Goal: Find specific page/section: Find specific page/section

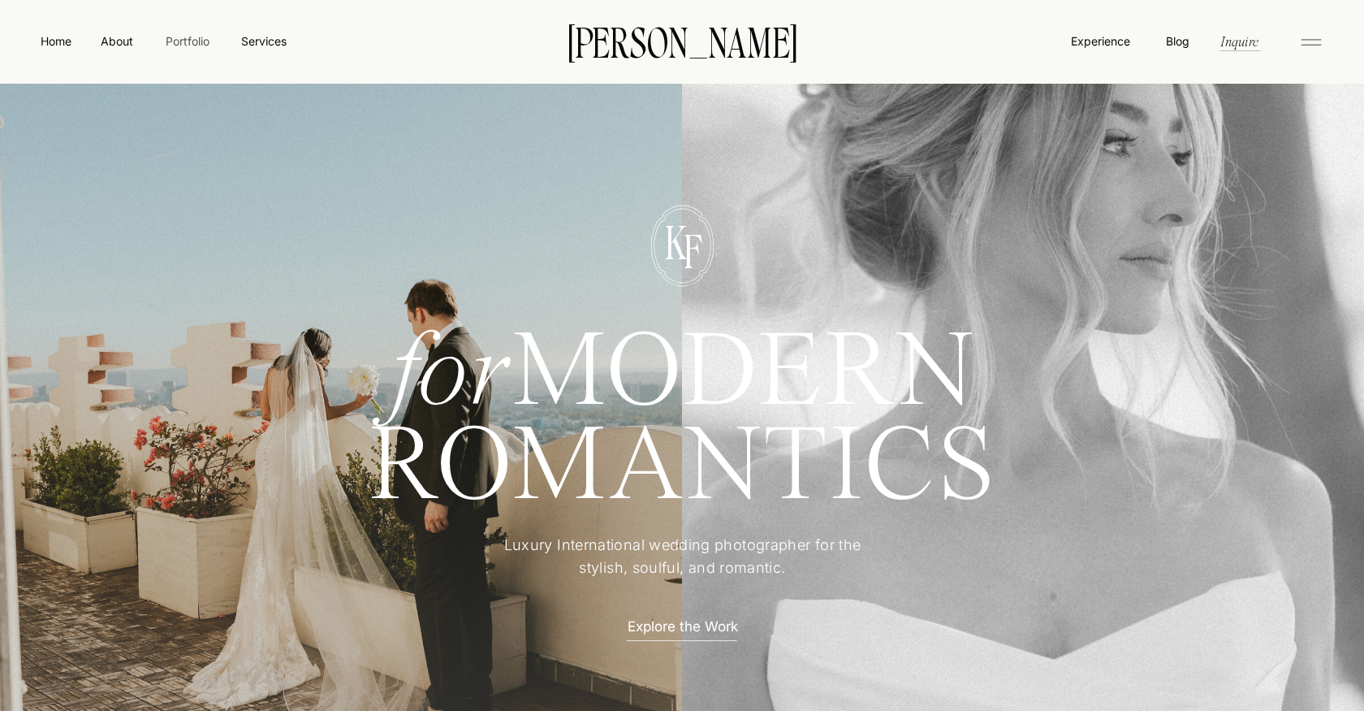
click at [179, 48] on nav "Portfolio" at bounding box center [187, 40] width 58 height 17
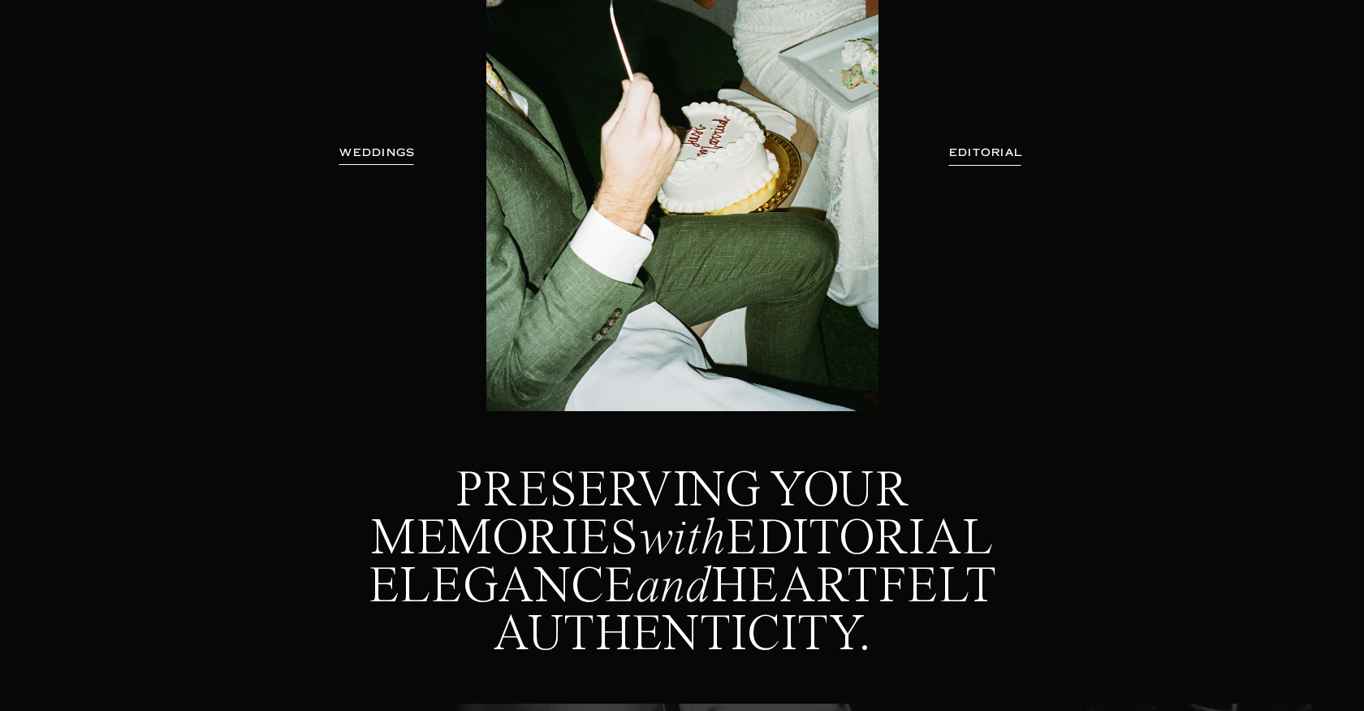
scroll to position [295, 0]
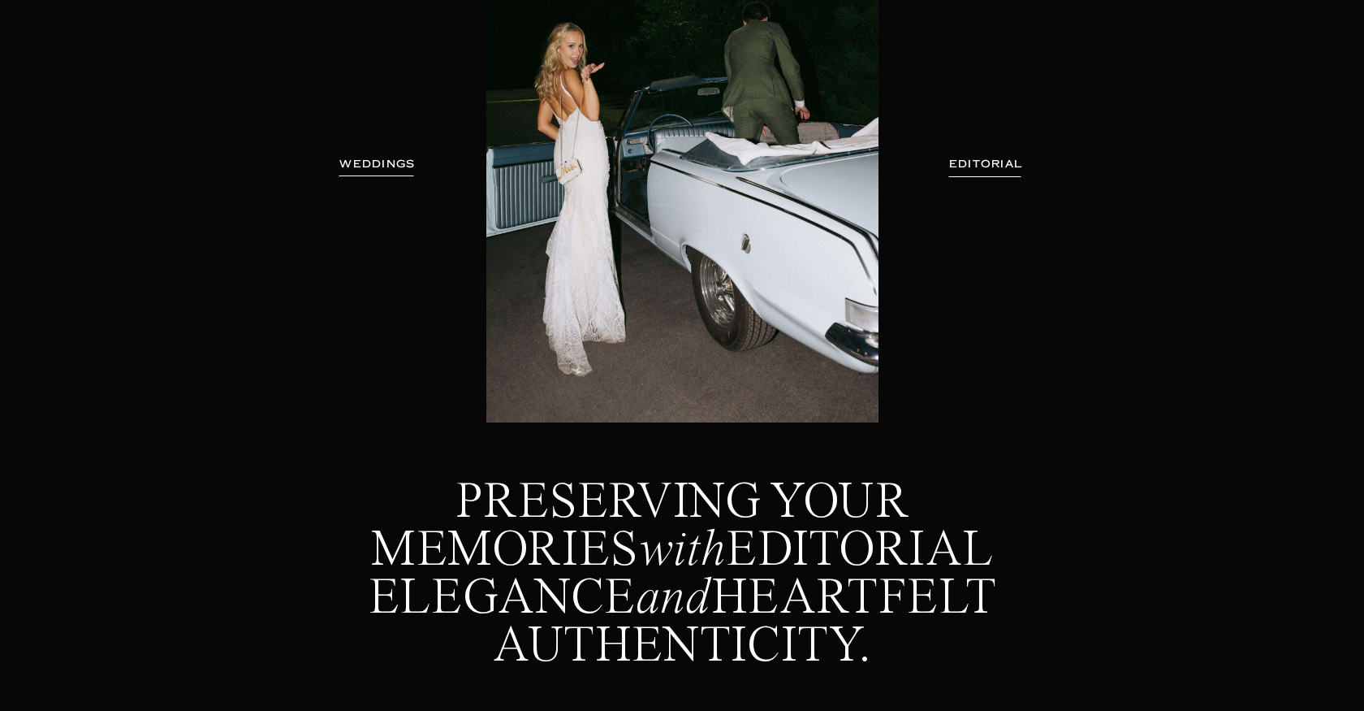
click at [395, 167] on h3 "WEDDINGS" at bounding box center [377, 164] width 102 height 16
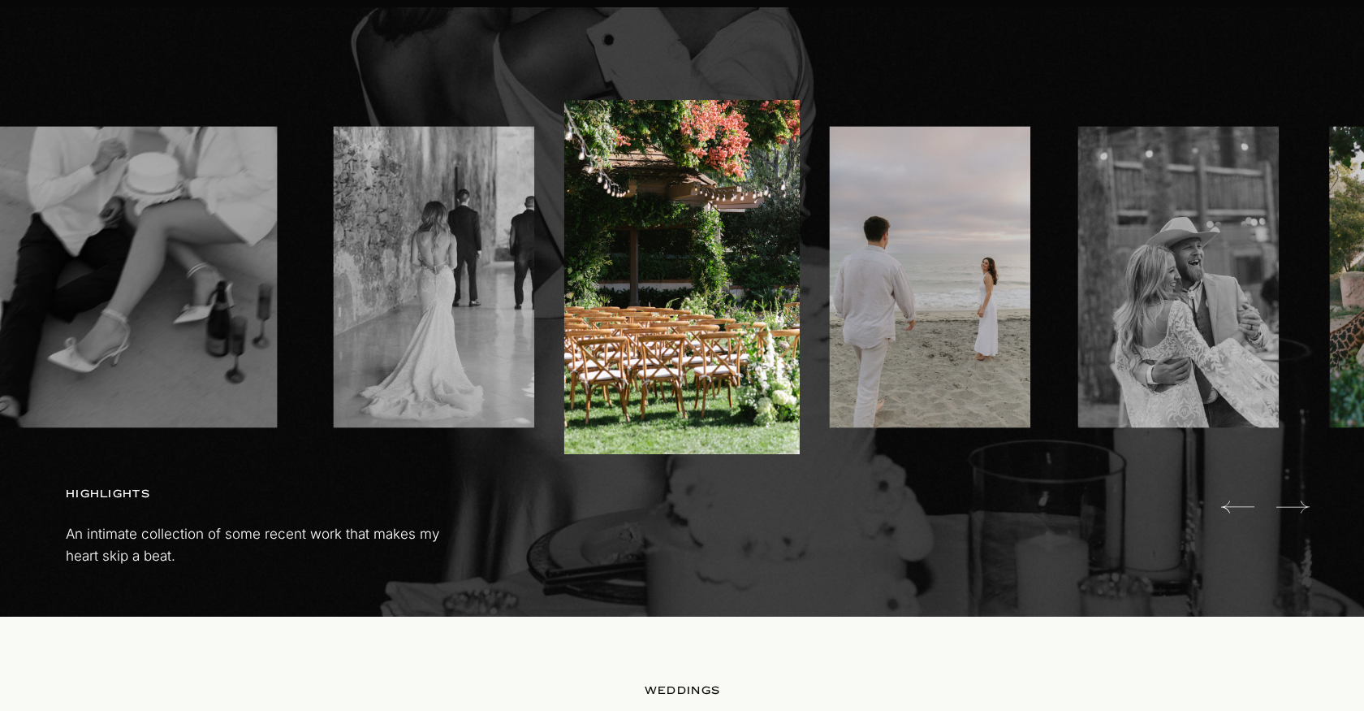
scroll to position [998, 0]
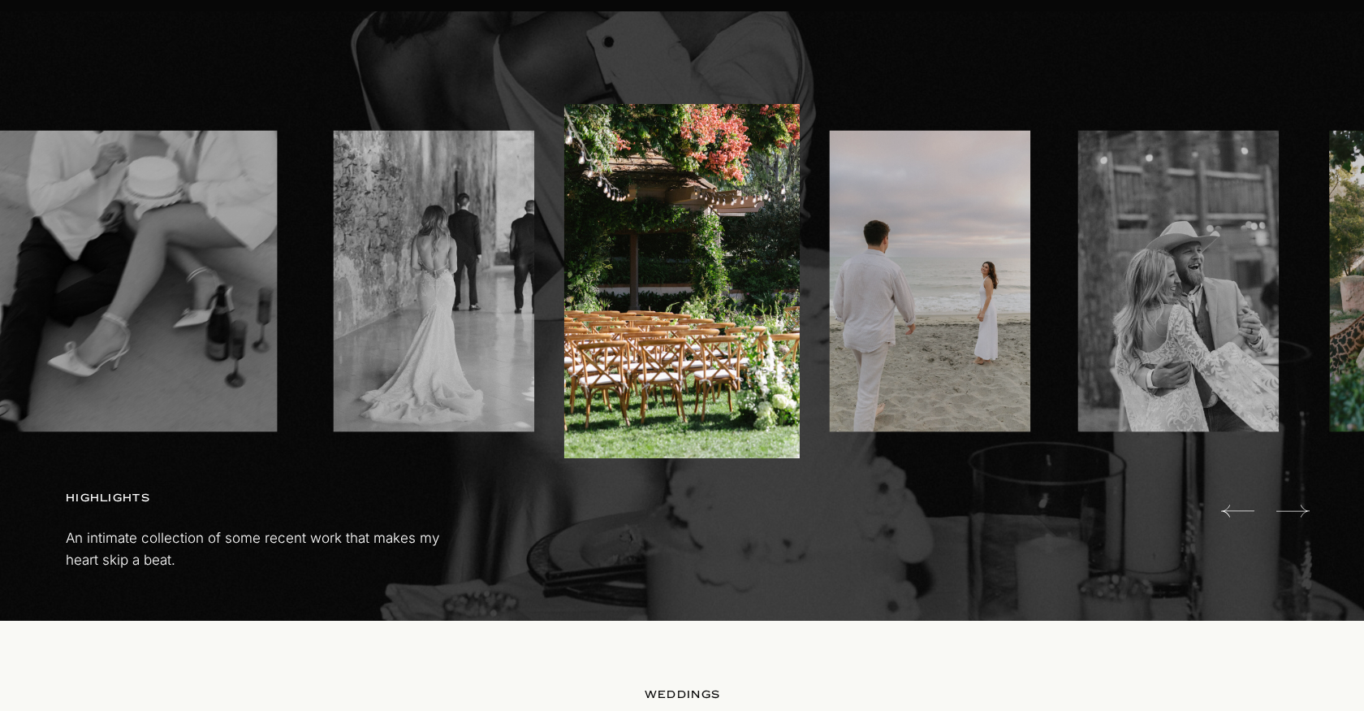
click at [1302, 519] on icon at bounding box center [1292, 511] width 33 height 32
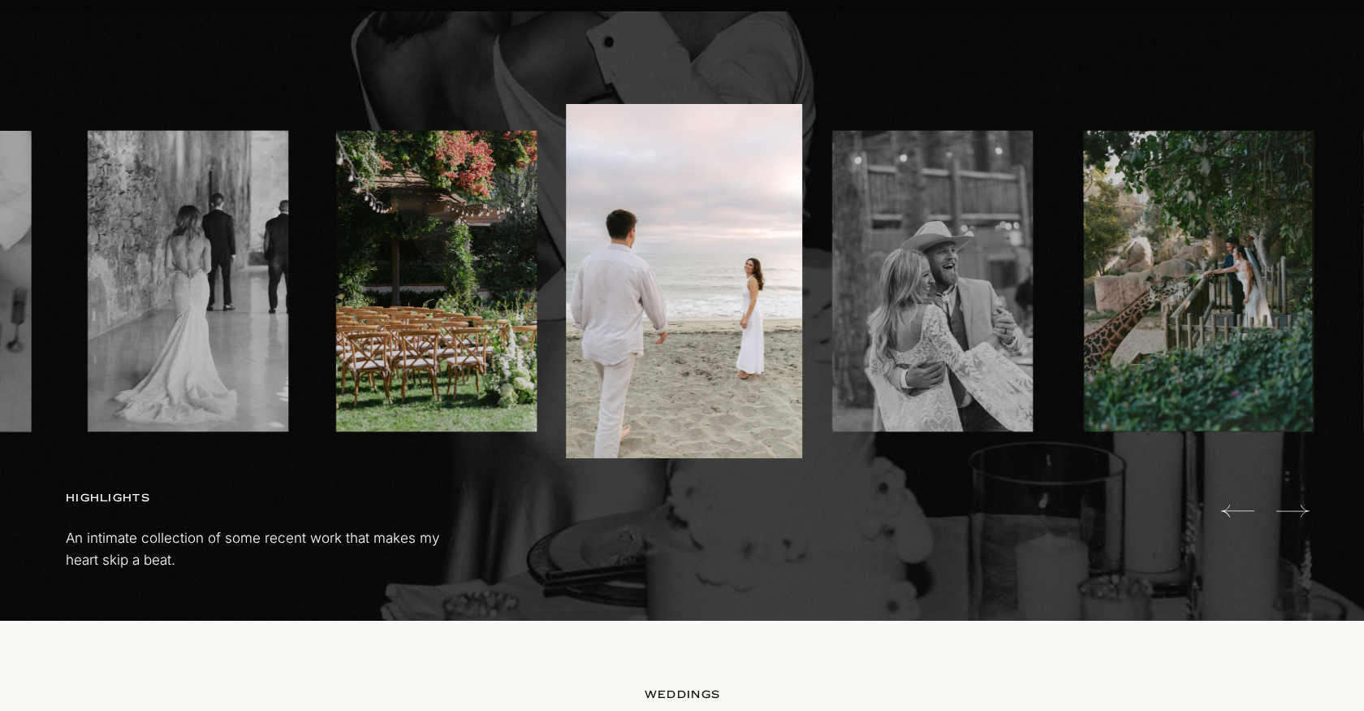
click at [1302, 519] on icon at bounding box center [1292, 511] width 33 height 32
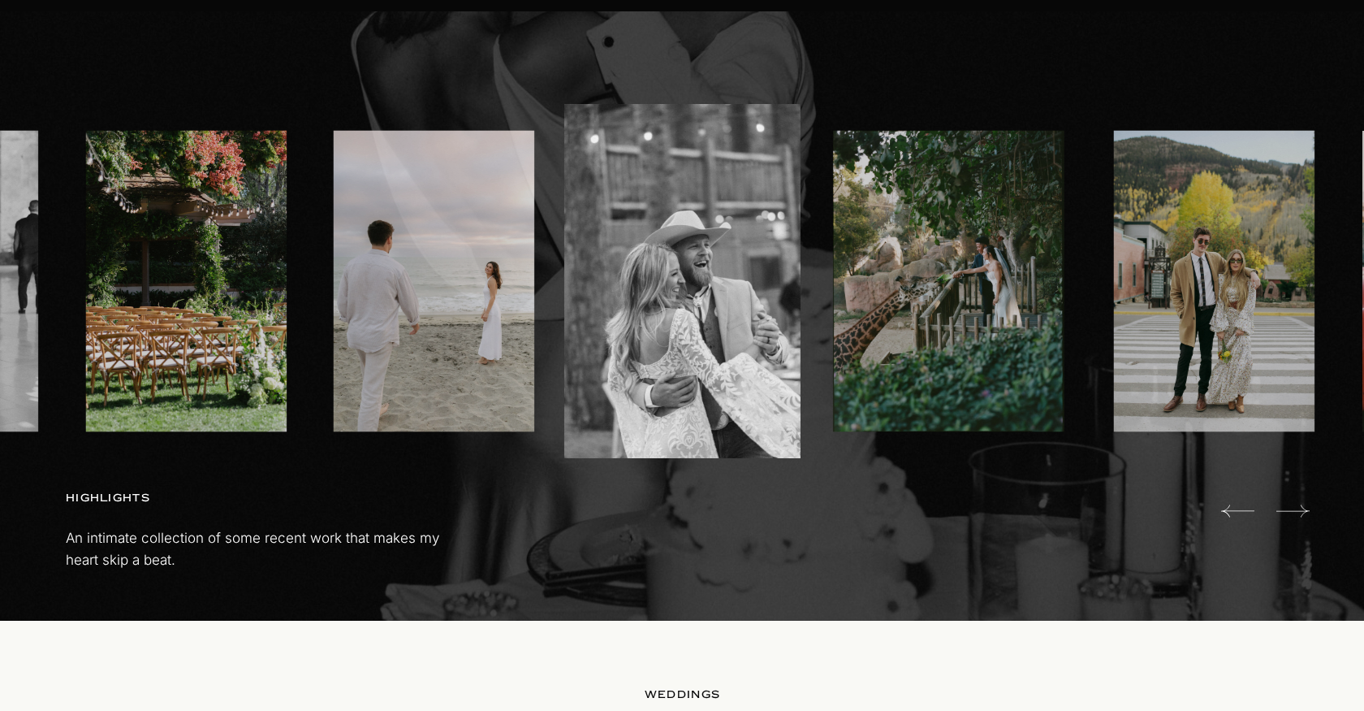
click at [1302, 519] on icon at bounding box center [1292, 511] width 33 height 32
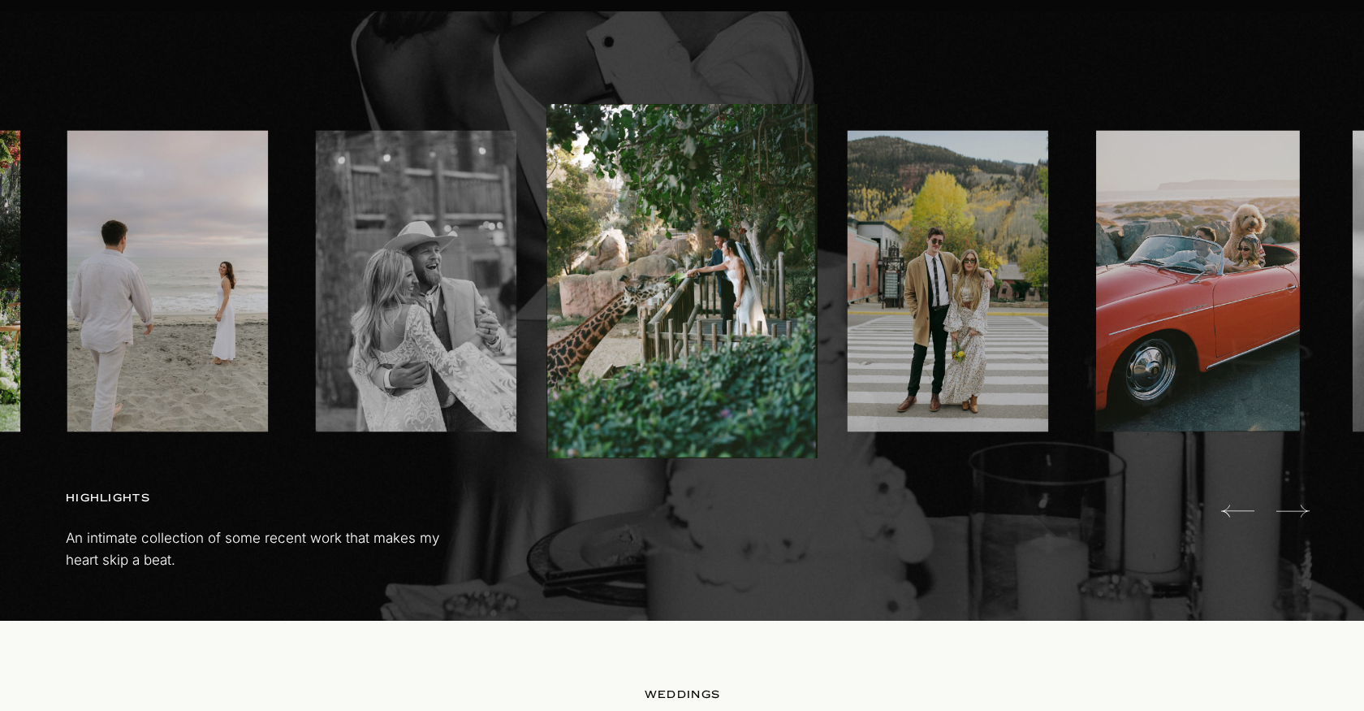
click at [1302, 519] on icon at bounding box center [1292, 511] width 33 height 32
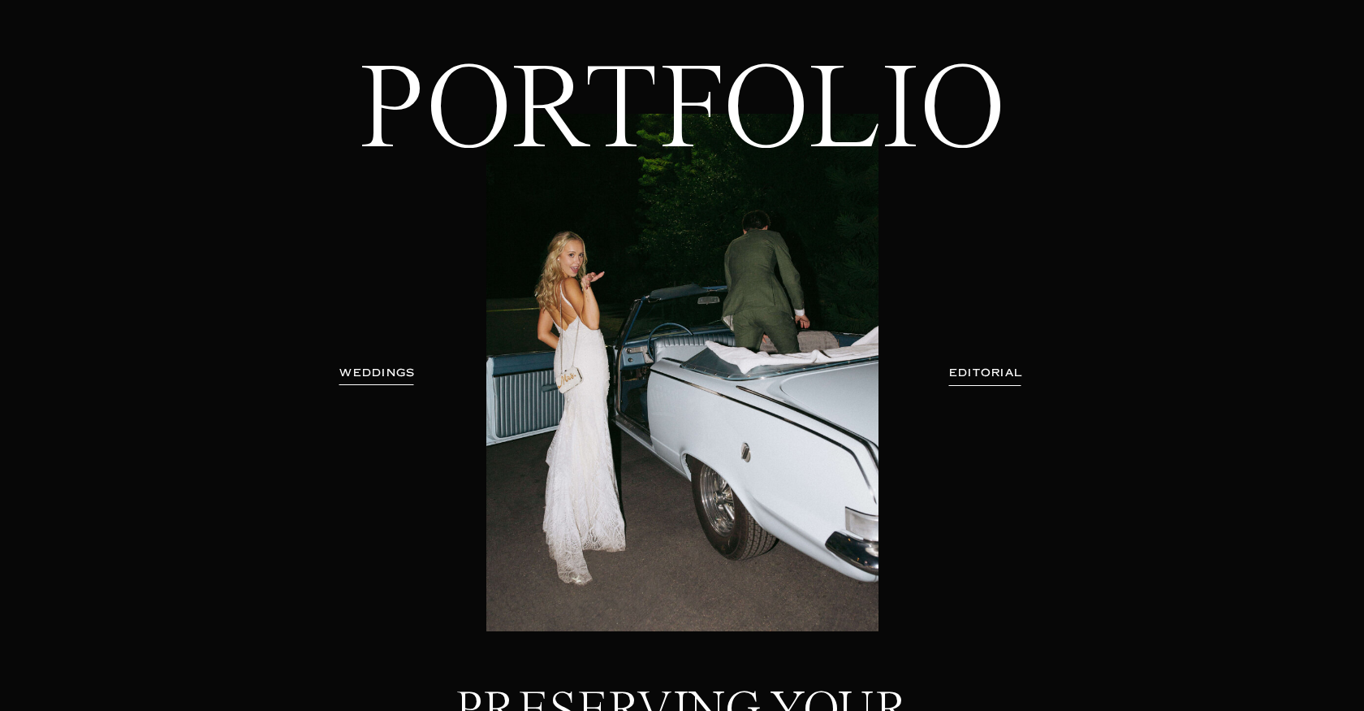
scroll to position [89, 0]
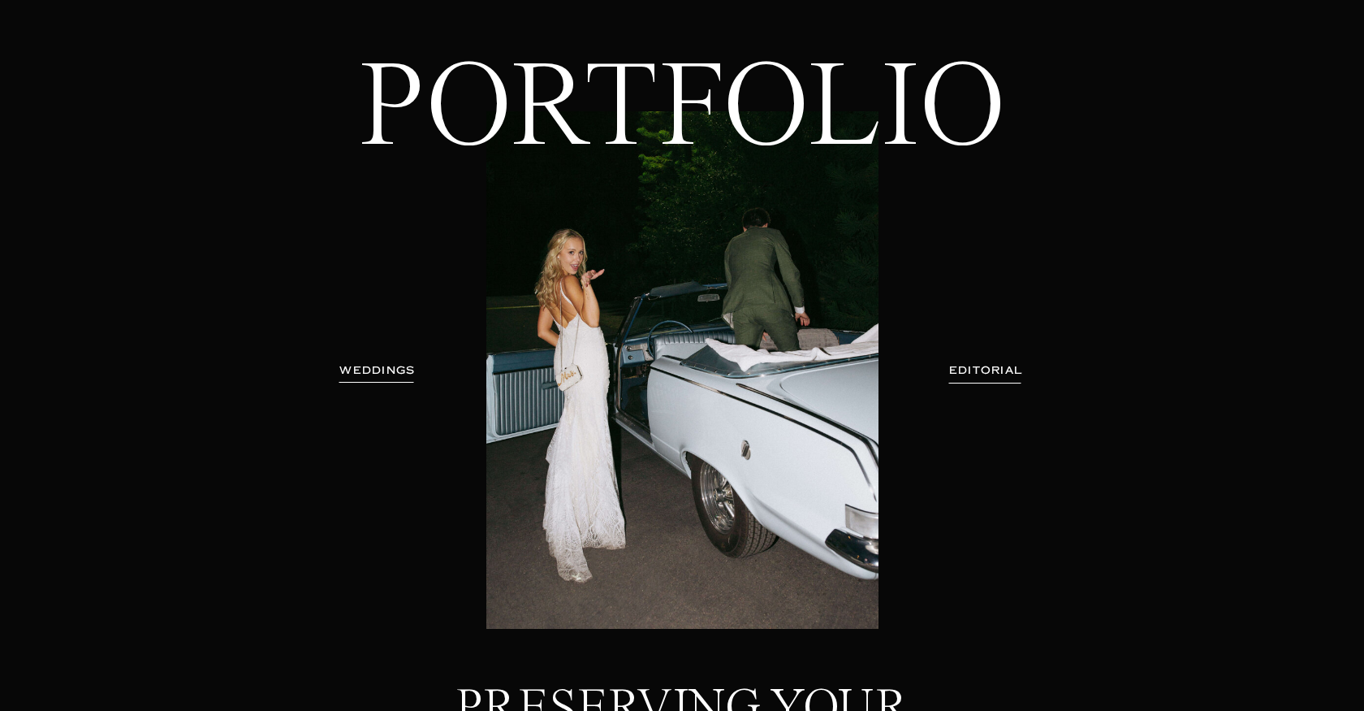
click at [992, 372] on h3 "EDITORIAL" at bounding box center [985, 370] width 119 height 16
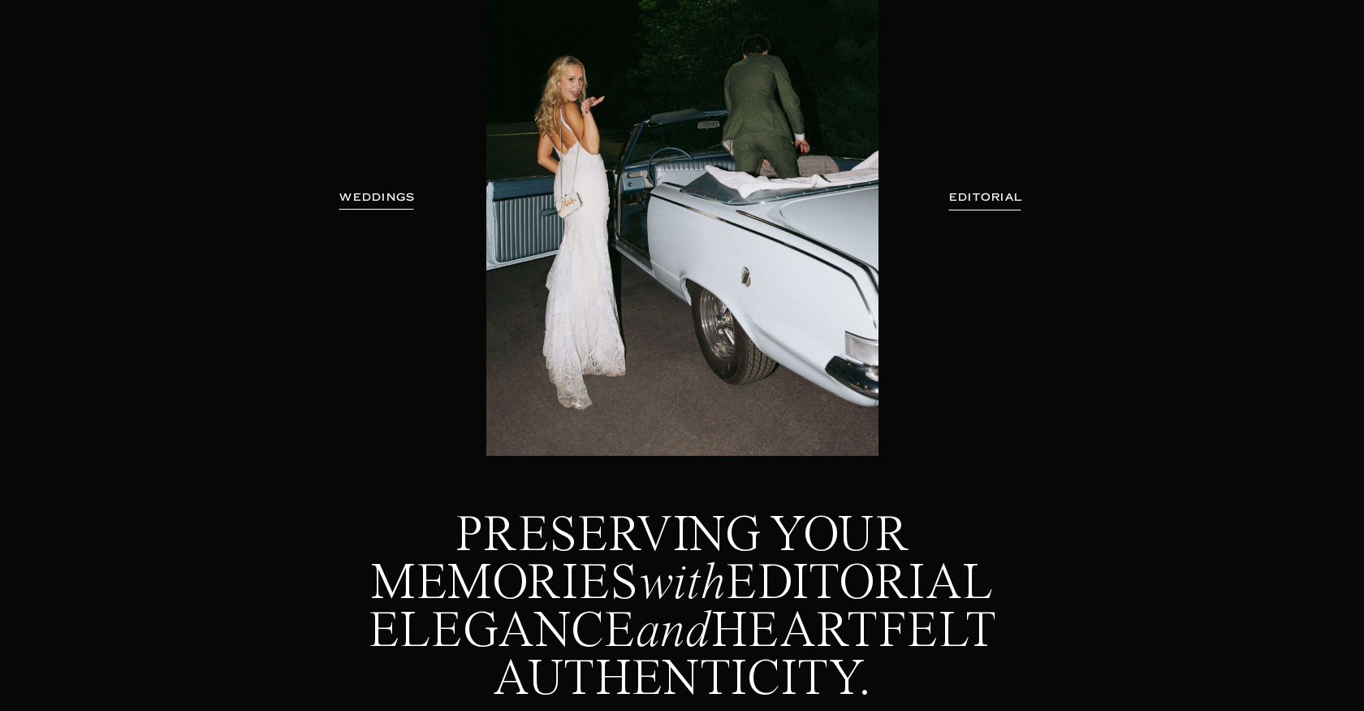
scroll to position [0, 0]
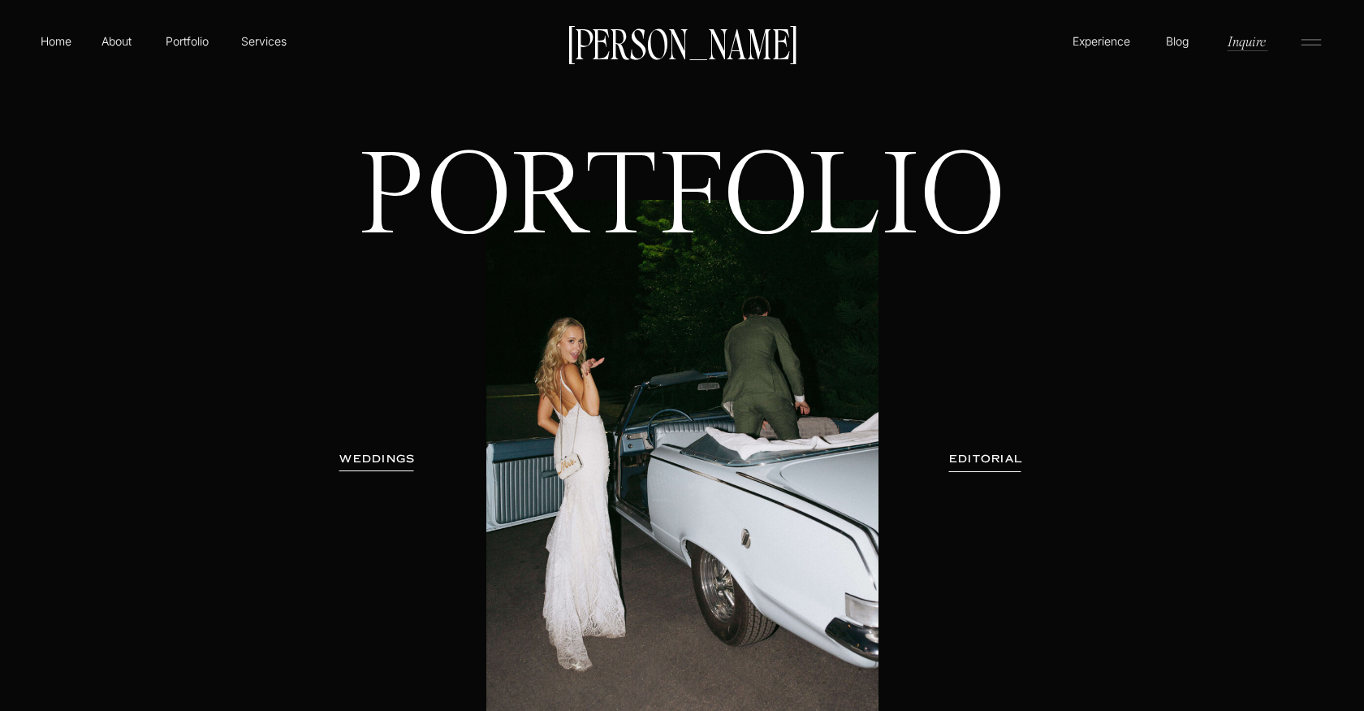
click at [1311, 50] on icon at bounding box center [1311, 42] width 32 height 26
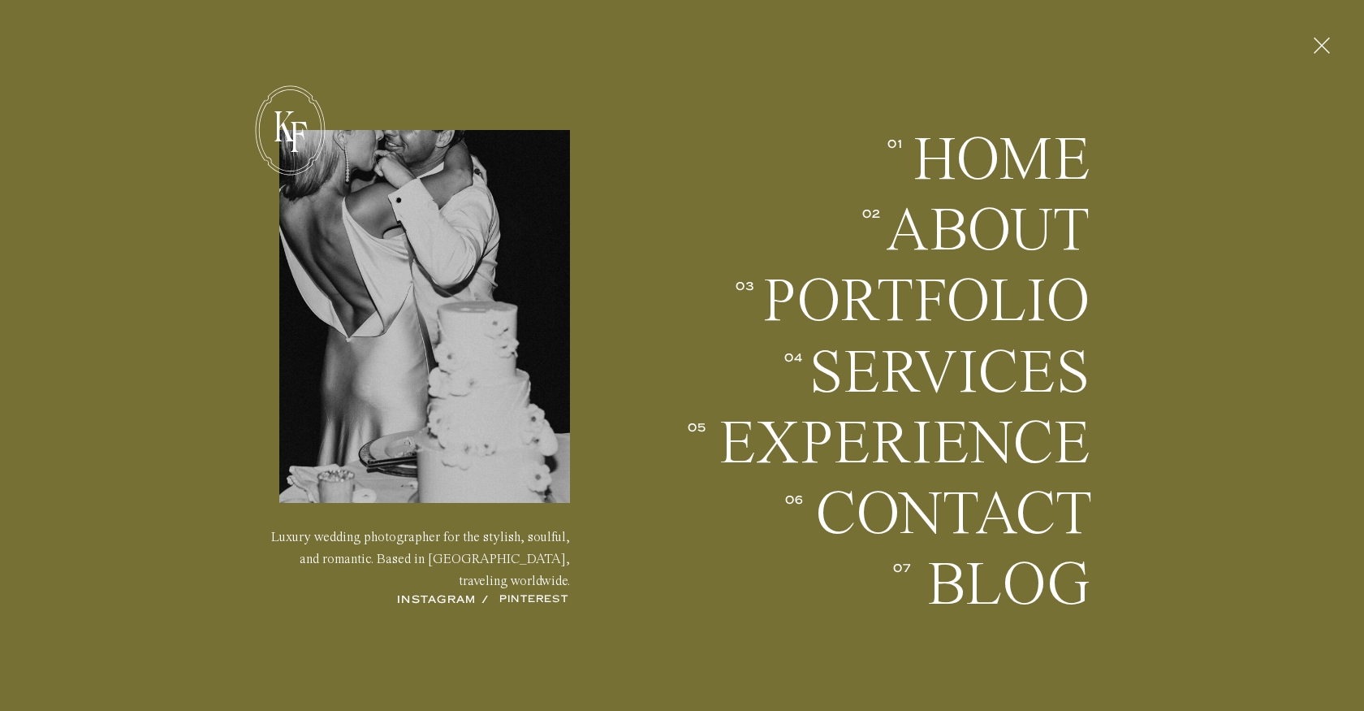
click at [1307, 43] on icon at bounding box center [1311, 42] width 32 height 26
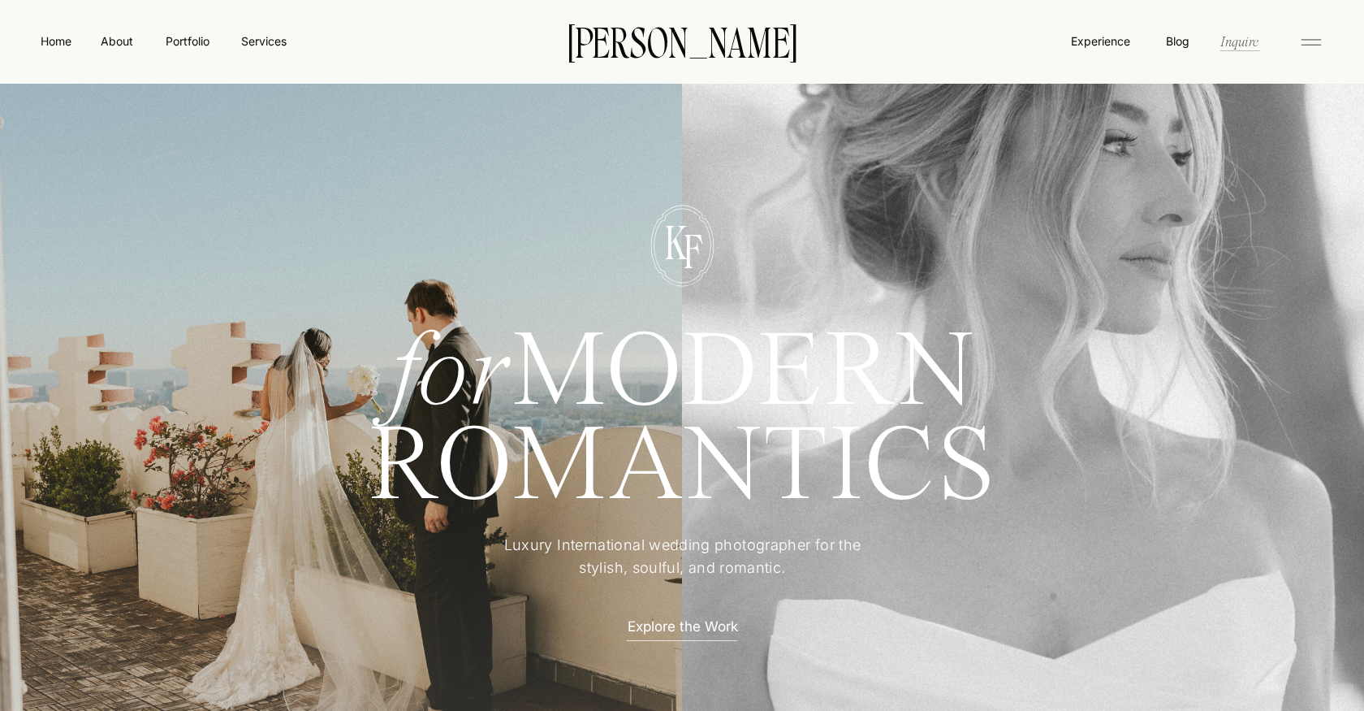
click at [1241, 46] on nav "Inquire" at bounding box center [1239, 41] width 41 height 19
